Goal: Task Accomplishment & Management: Manage account settings

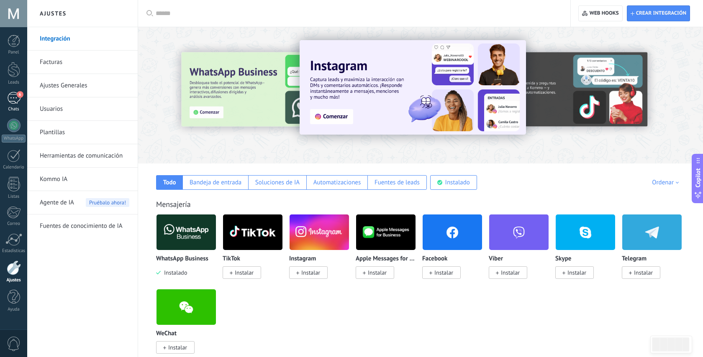
scroll to position [13, 0]
click at [15, 96] on div "6" at bounding box center [13, 98] width 13 height 12
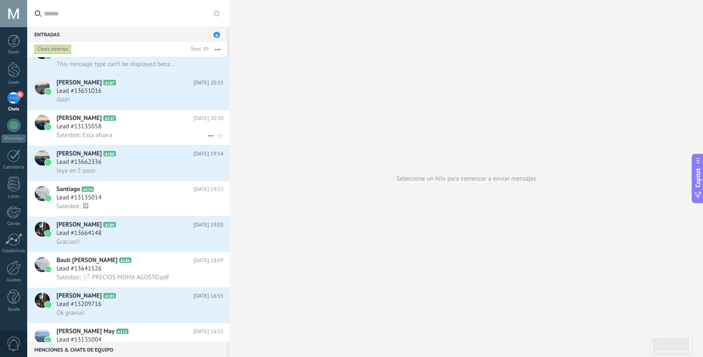
scroll to position [40, 0]
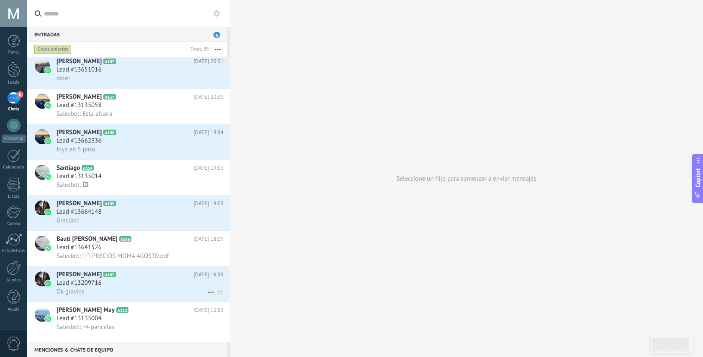
click at [161, 286] on div "Lead #13209716" at bounding box center [139, 283] width 167 height 8
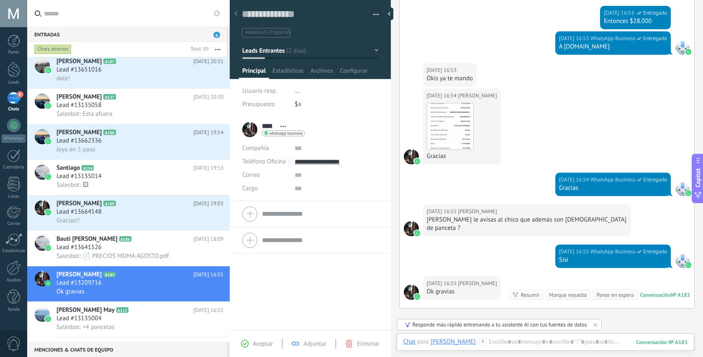
scroll to position [509, 0]
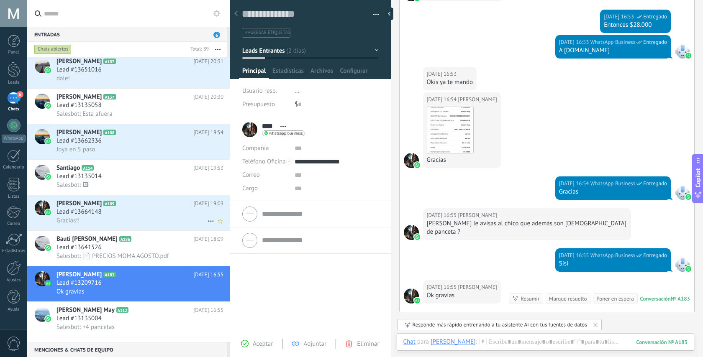
click at [153, 220] on div "Gracias!!" at bounding box center [139, 220] width 167 height 9
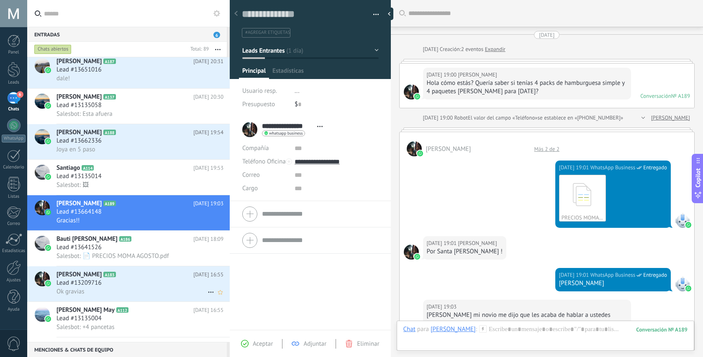
scroll to position [308, 0]
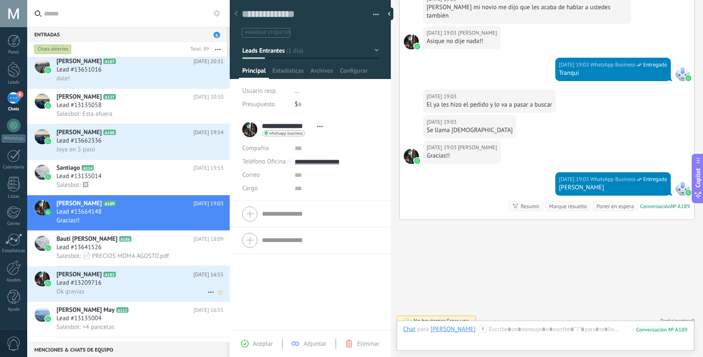
click at [209, 294] on icon at bounding box center [211, 292] width 10 height 10
click at [215, 302] on icon at bounding box center [213, 300] width 6 height 6
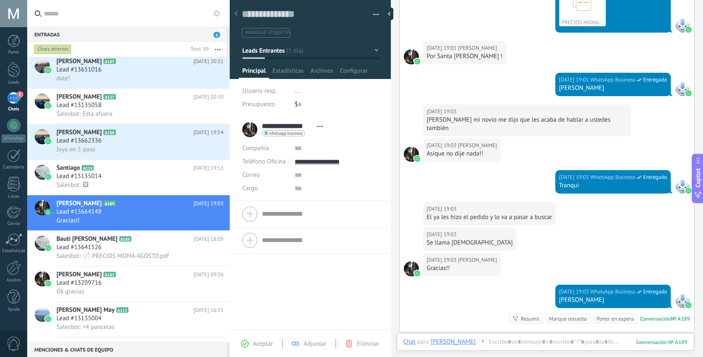
scroll to position [196, 0]
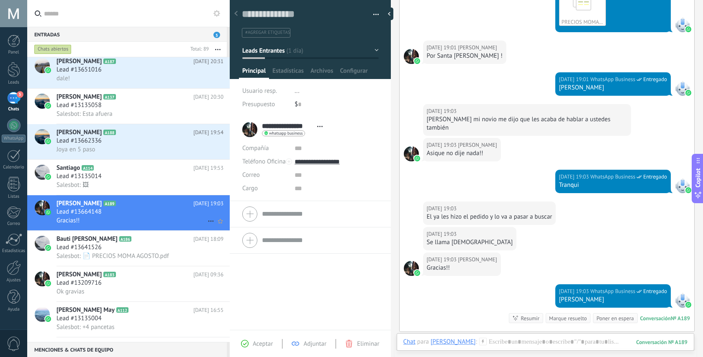
click at [206, 222] on icon at bounding box center [211, 221] width 10 height 10
click at [222, 229] on span "[PERSON_NAME] respondió" at bounding box center [256, 228] width 73 height 17
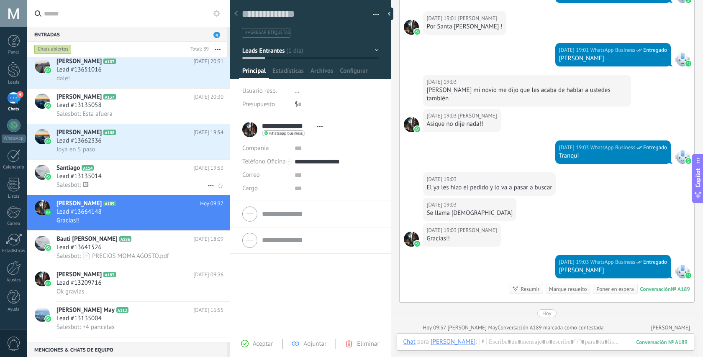
scroll to position [15, 0]
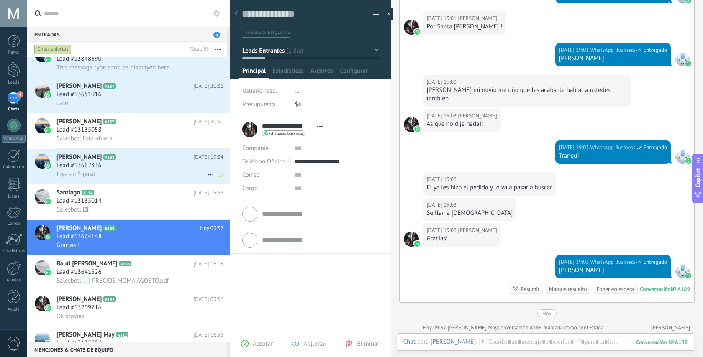
click at [160, 176] on div "Joya en 5 paso" at bounding box center [139, 174] width 167 height 9
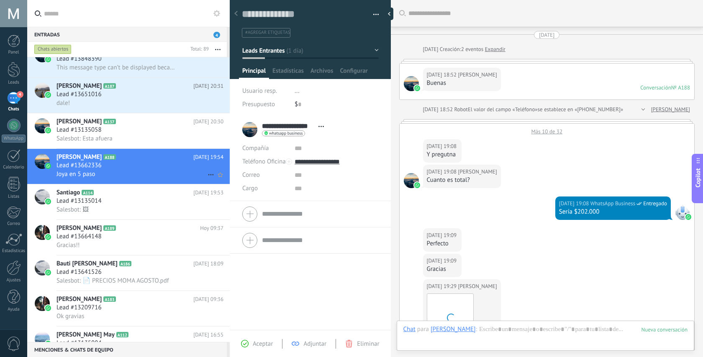
scroll to position [289, 0]
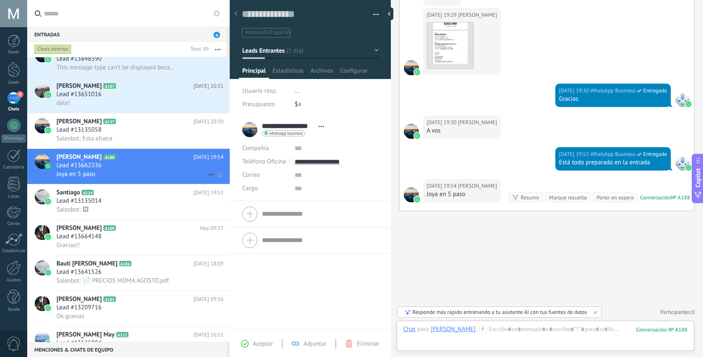
click at [206, 172] on icon at bounding box center [211, 175] width 10 height 10
click at [219, 180] on div "[PERSON_NAME] respondió" at bounding box center [251, 180] width 83 height 17
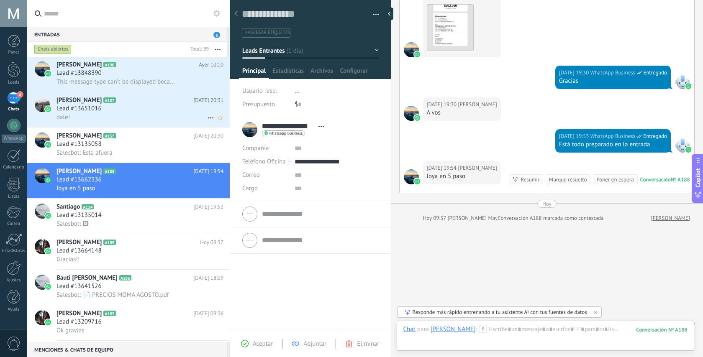
scroll to position [318, 0]
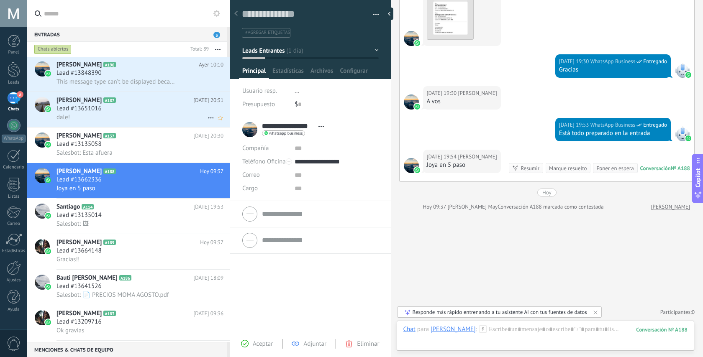
click at [141, 112] on div "Lead #13651016" at bounding box center [139, 109] width 167 height 8
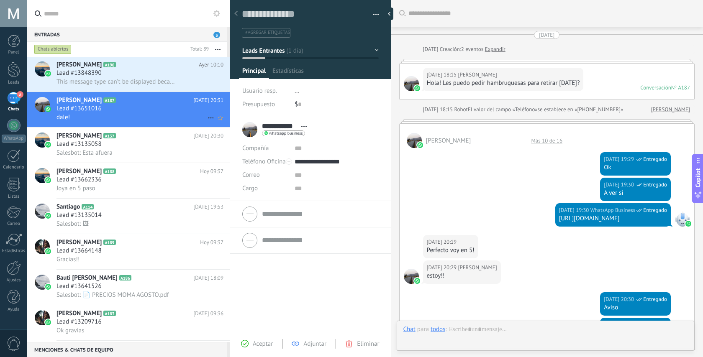
scroll to position [221, 0]
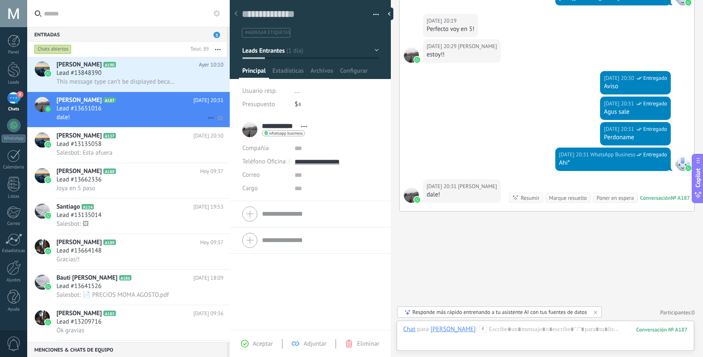
click at [208, 118] on icon at bounding box center [211, 118] width 10 height 10
click at [212, 125] on icon at bounding box center [213, 123] width 6 height 6
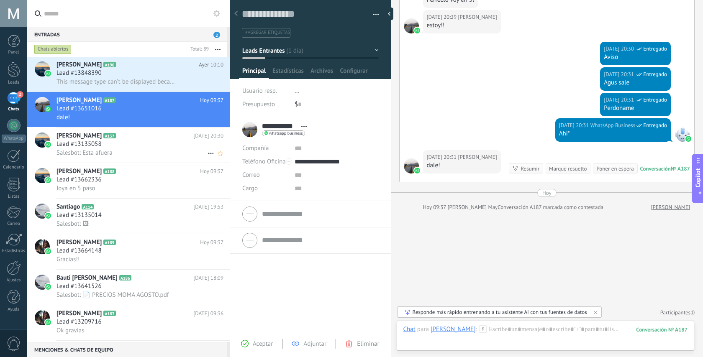
click at [114, 142] on div "Lead #13135058" at bounding box center [139, 144] width 167 height 8
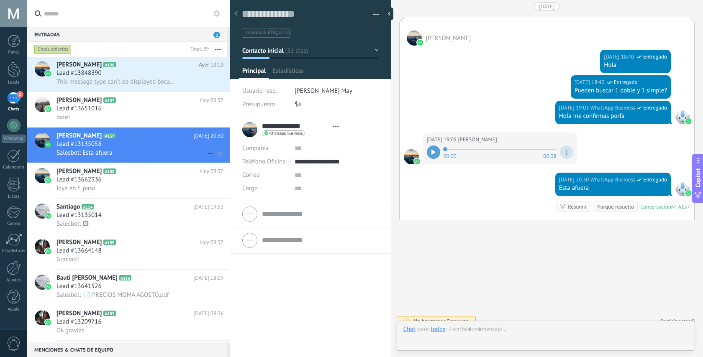
scroll to position [13, 0]
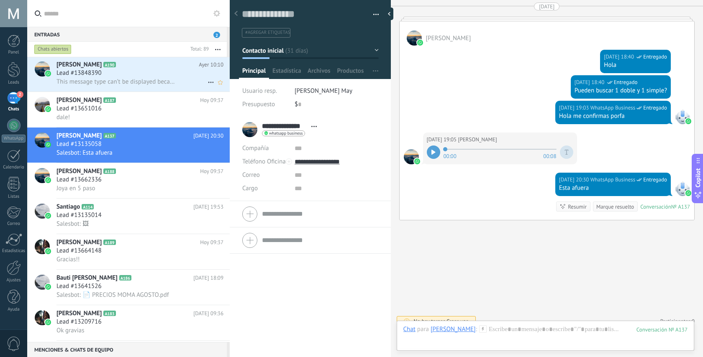
click at [128, 85] on span "This message type can’t be displayed because it’s not supported yet." at bounding box center [116, 82] width 121 height 8
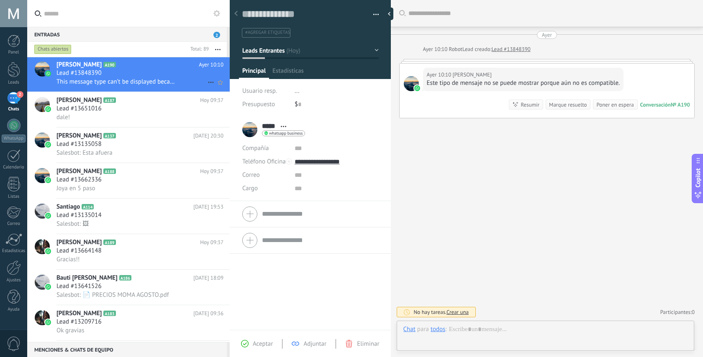
scroll to position [13, 0]
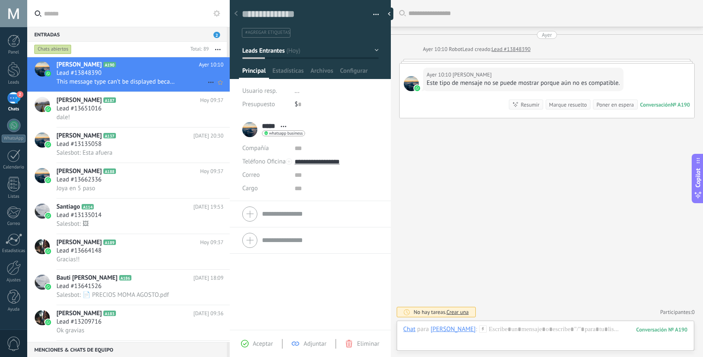
click at [206, 82] on icon at bounding box center [211, 82] width 10 height 10
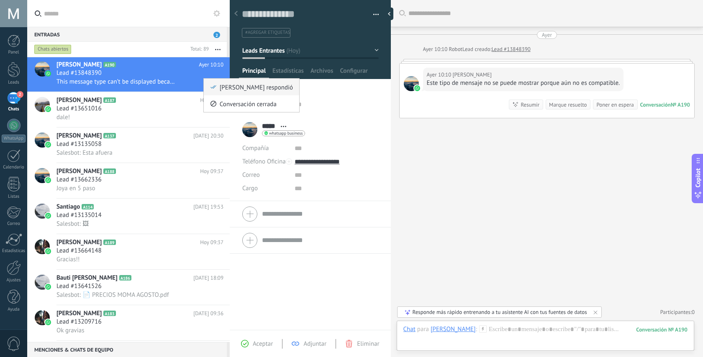
click at [215, 88] on icon at bounding box center [213, 87] width 6 height 6
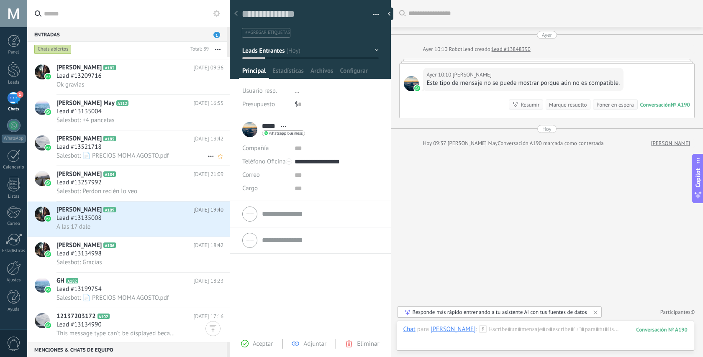
scroll to position [0, 0]
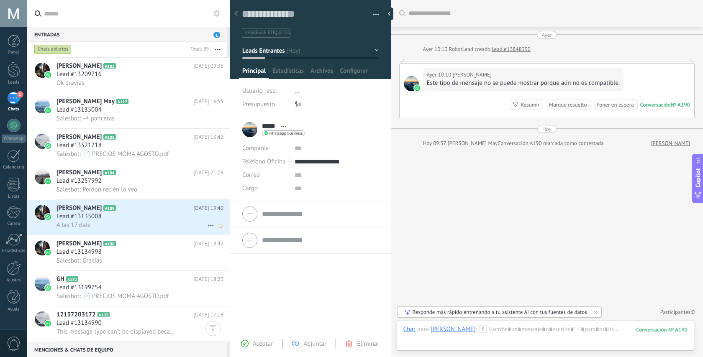
click at [149, 227] on div "A las 17 dale" at bounding box center [139, 225] width 167 height 9
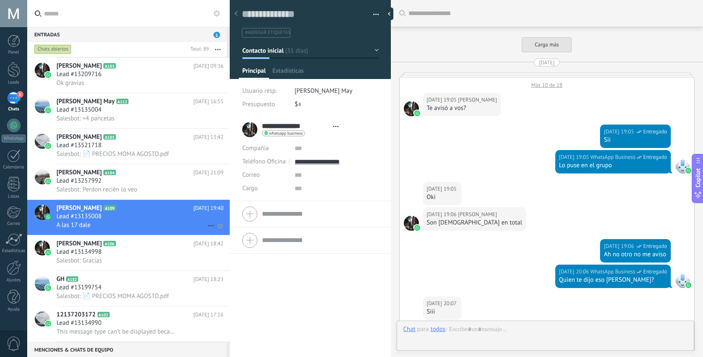
type textarea "**********"
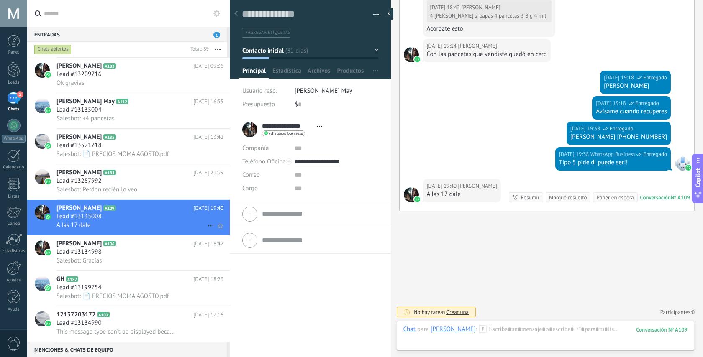
click at [208, 227] on use at bounding box center [210, 225] width 5 height 1
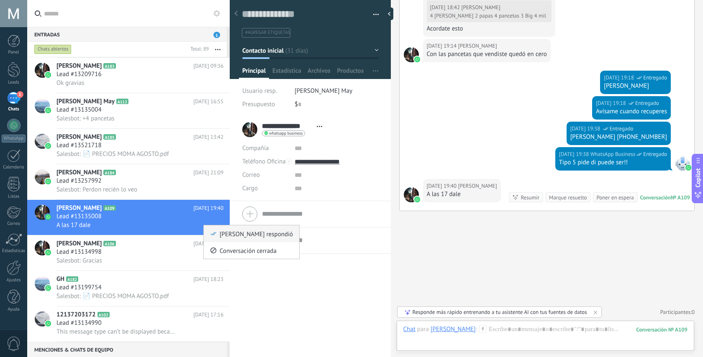
click at [214, 235] on icon at bounding box center [213, 234] width 6 height 6
